Goal: Task Accomplishment & Management: Manage account settings

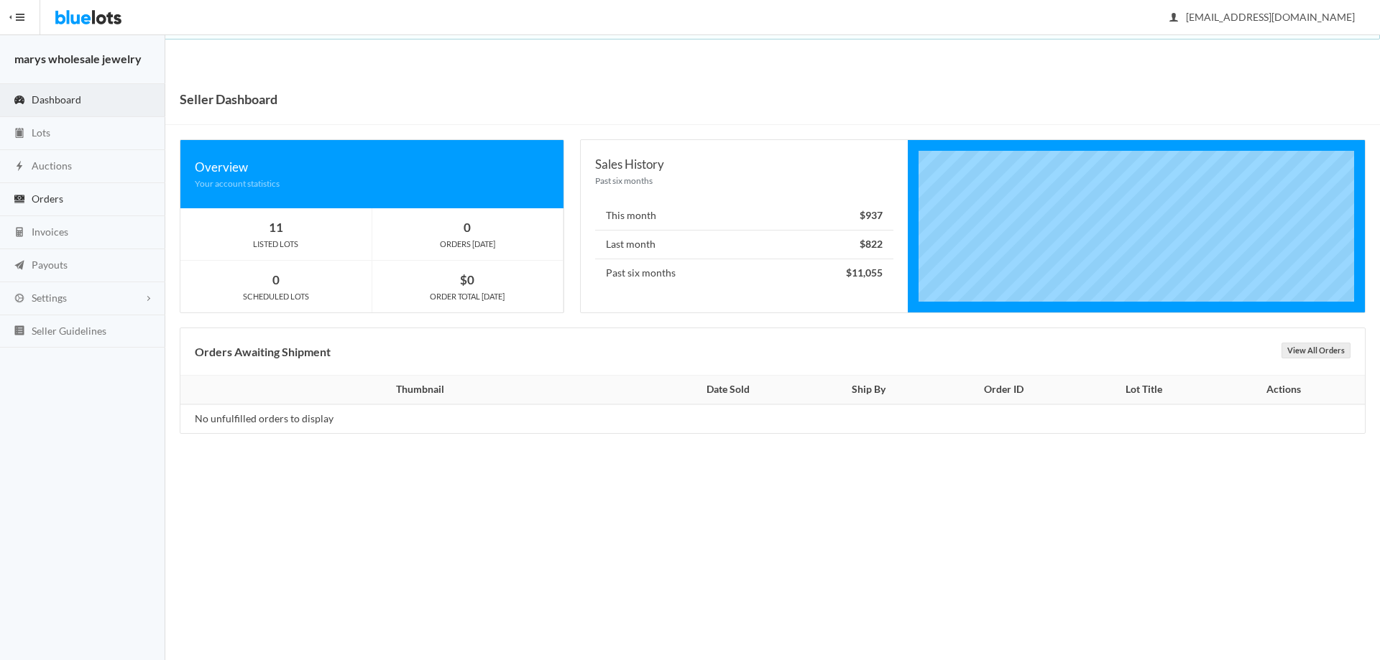
click at [42, 197] on span "Orders" at bounding box center [48, 199] width 32 height 12
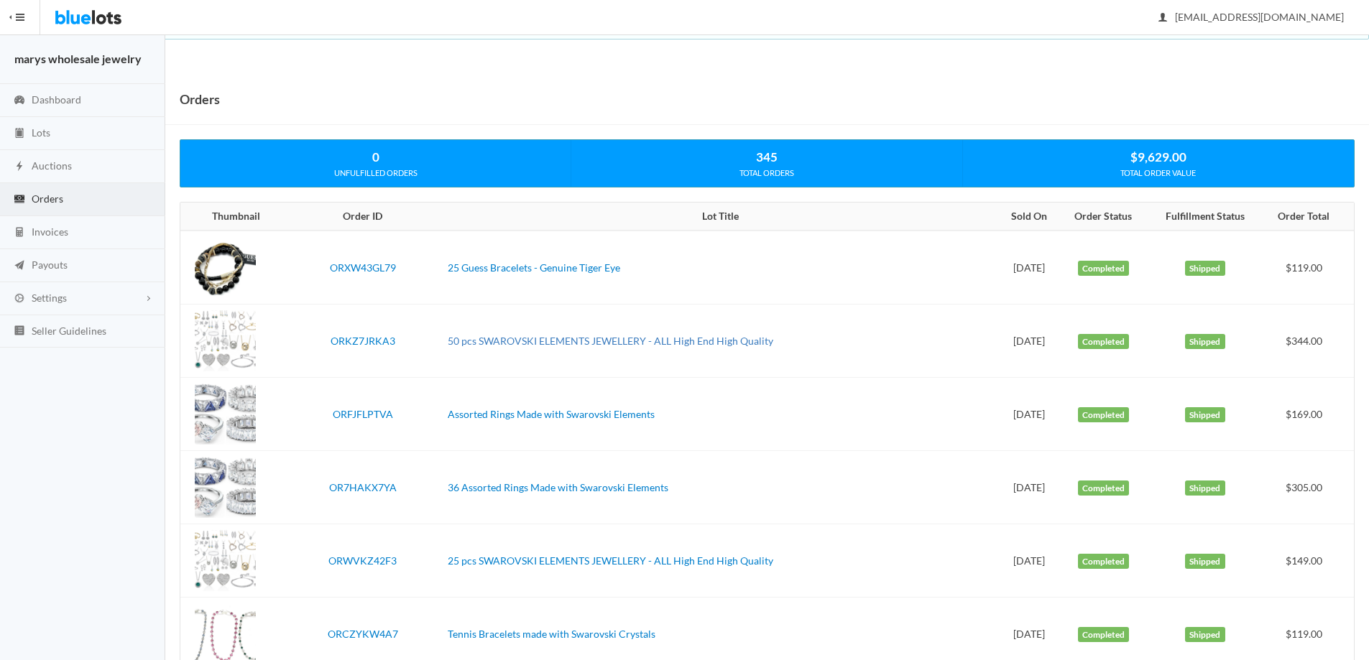
click at [568, 338] on link "50 pcs SWAROVSKI ELEMENTS JEWELLERY - ALL High End High Quality" at bounding box center [610, 341] width 325 height 12
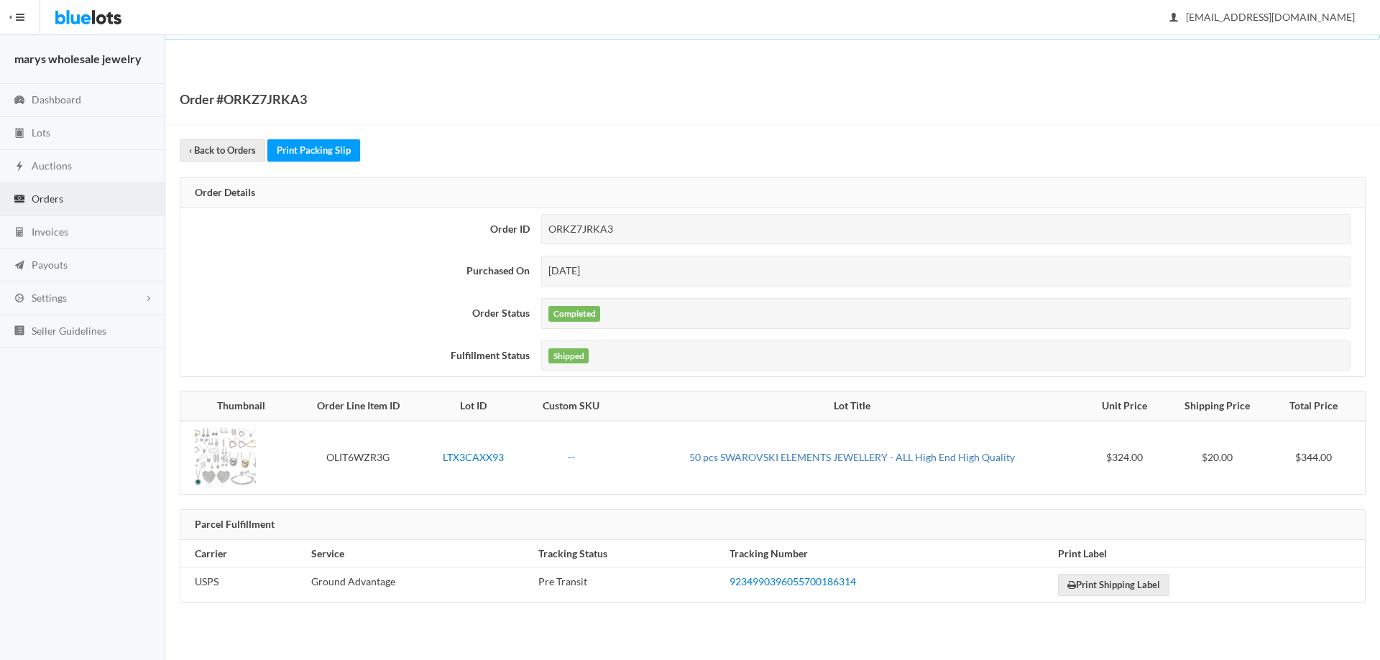
click at [931, 458] on link "50 pcs SWAROVSKI ELEMENTS JEWELLERY - ALL High End High Quality" at bounding box center [851, 457] width 325 height 12
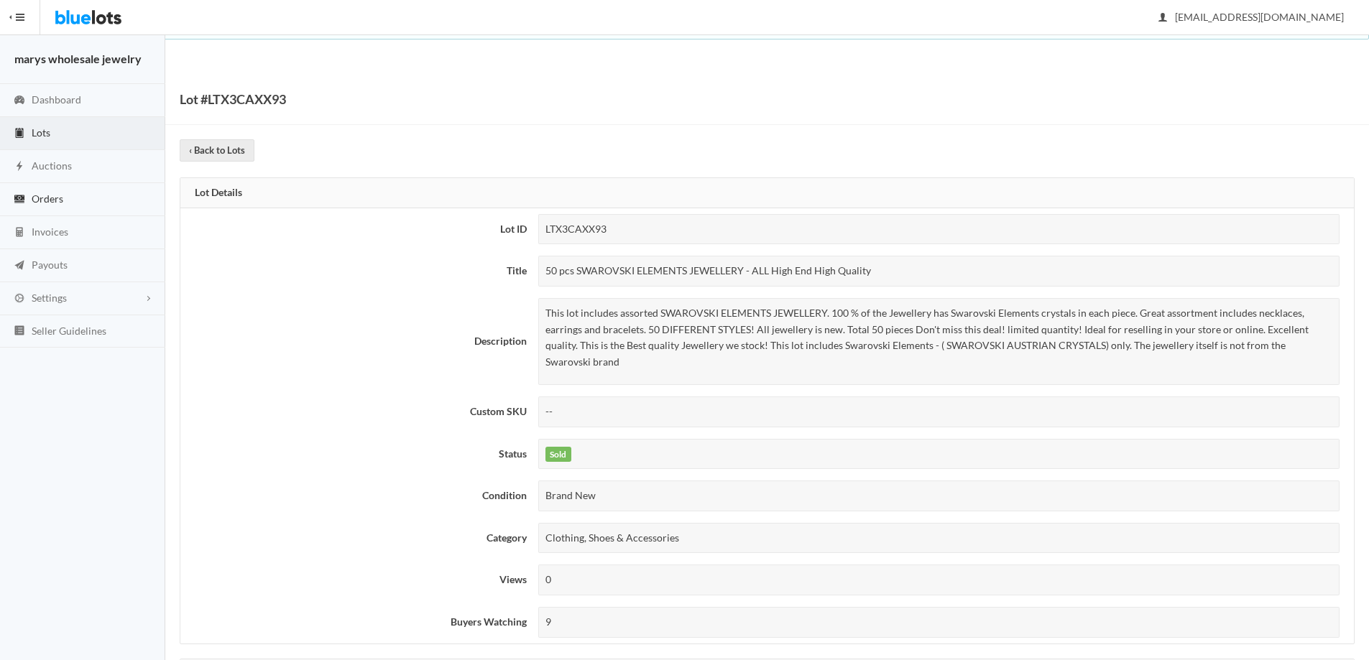
click at [24, 201] on icon "cash" at bounding box center [19, 198] width 14 height 11
